Goal: Information Seeking & Learning: Learn about a topic

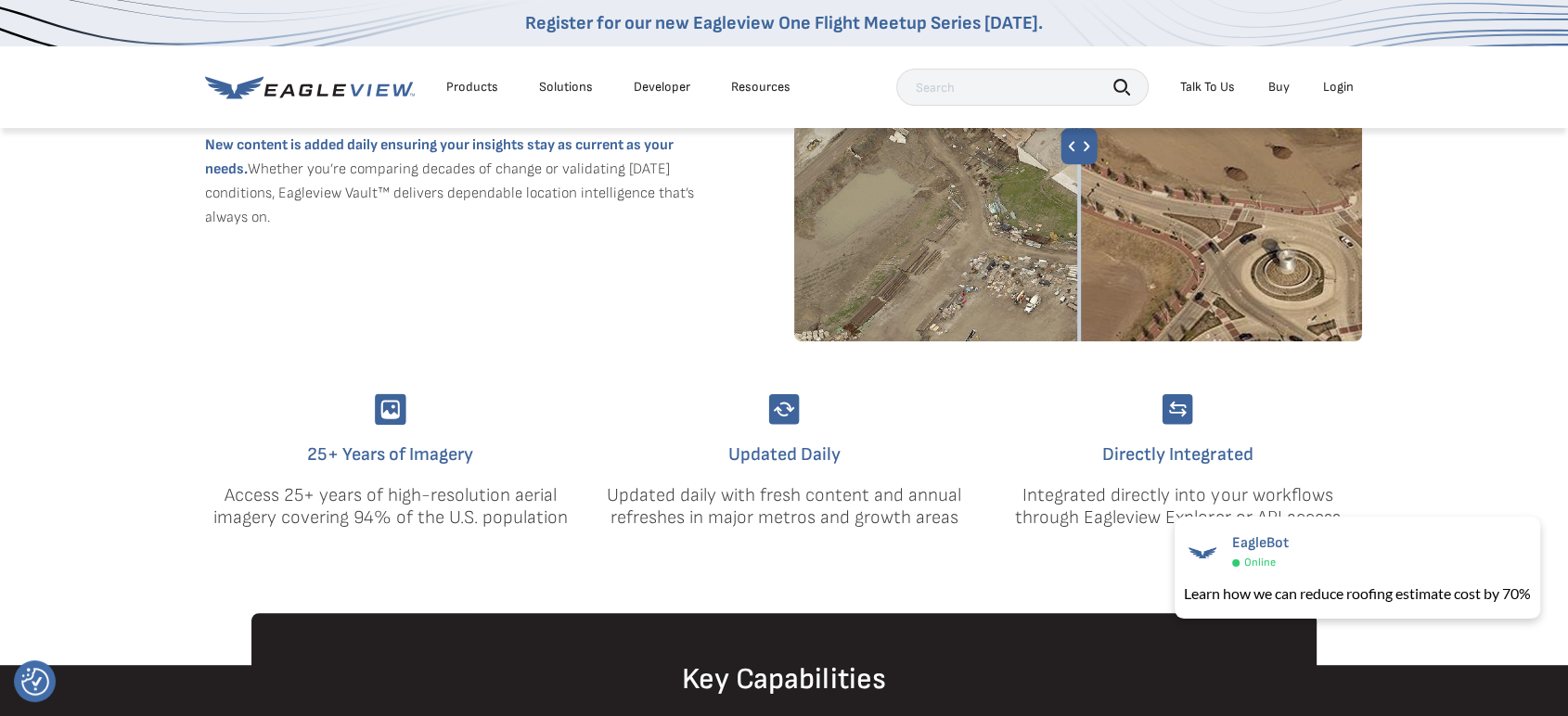
click at [467, 106] on div "Products Solutions Developer Resources Search Talk To Us Buy Login" at bounding box center [783, 86] width 1158 height 82
click at [465, 87] on div "Products" at bounding box center [471, 87] width 52 height 17
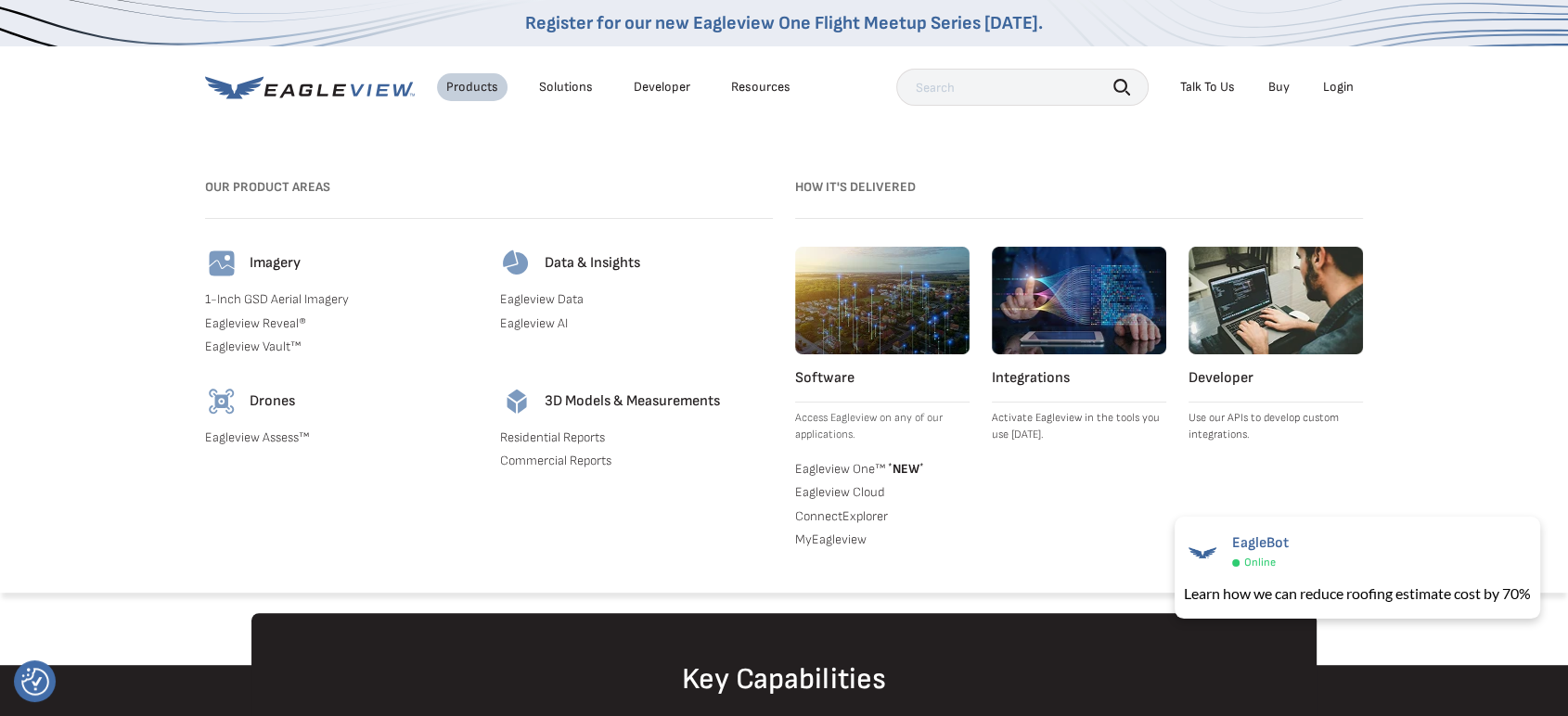
click at [578, 297] on link "Eagleview Data" at bounding box center [637, 299] width 272 height 17
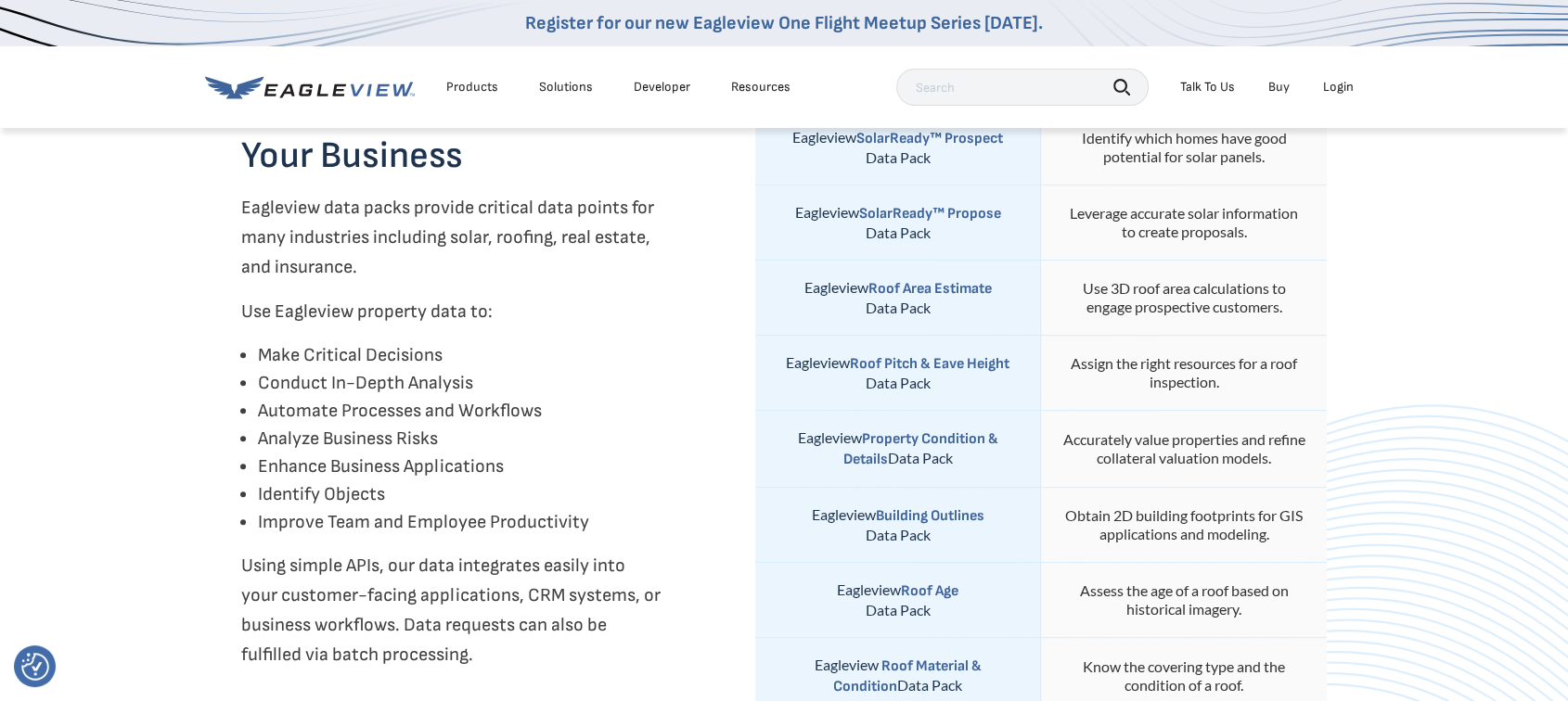
scroll to position [617, 0]
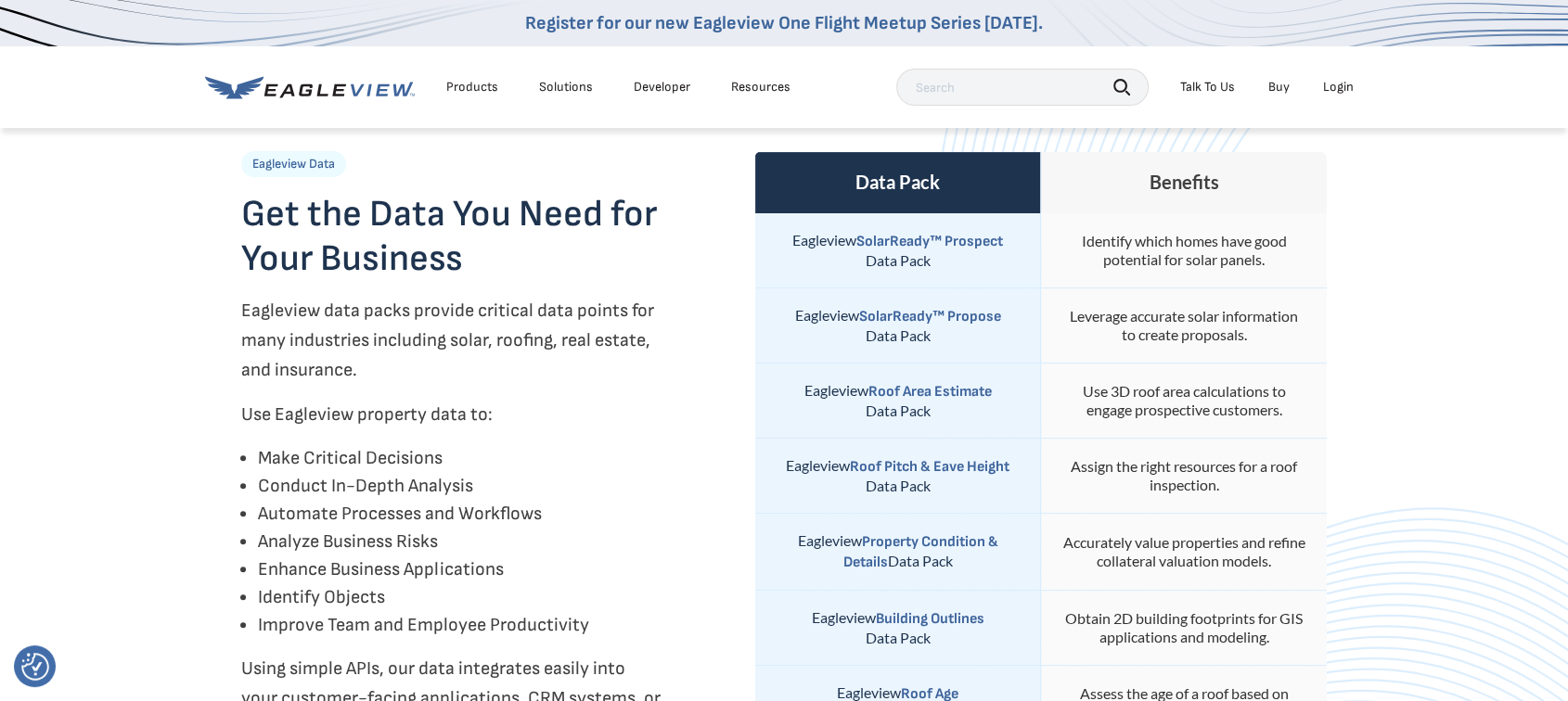
click at [883, 236] on strong "SolarReady™ Prospect" at bounding box center [930, 241] width 146 height 18
